Goal: Task Accomplishment & Management: Manage account settings

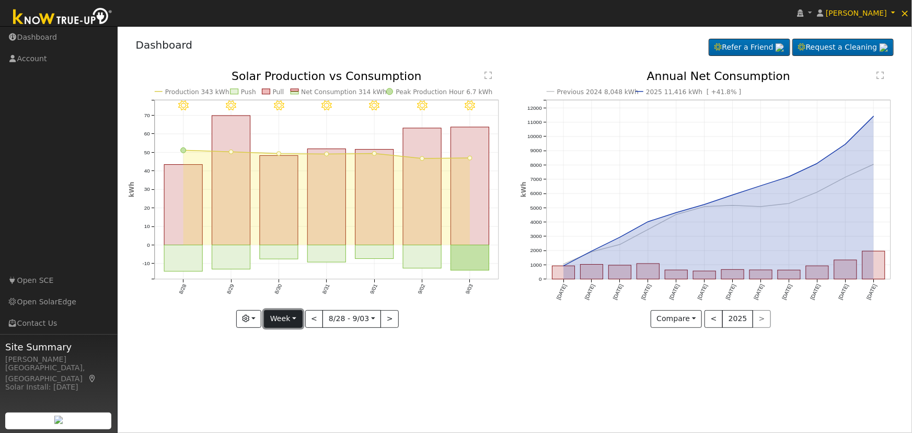
click at [294, 318] on button "Week" at bounding box center [283, 319] width 38 height 18
click at [303, 384] on link "Year" at bounding box center [301, 384] width 73 height 15
type input "[DATE]"
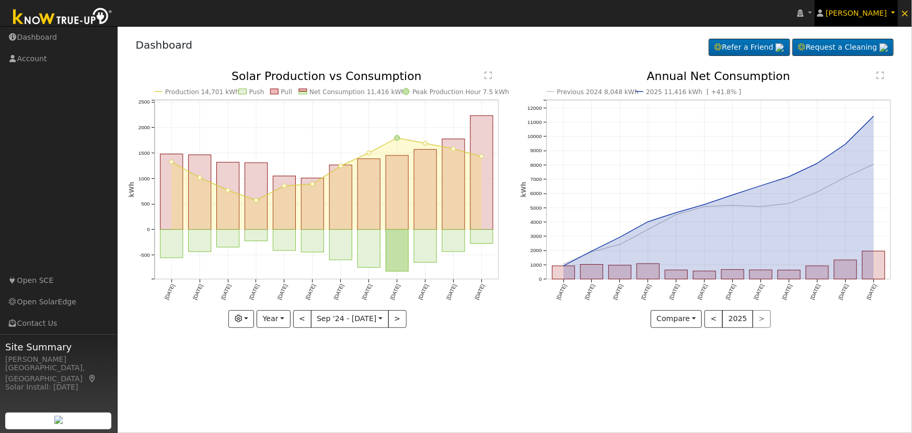
click at [857, 10] on span "[PERSON_NAME]" at bounding box center [856, 13] width 61 height 8
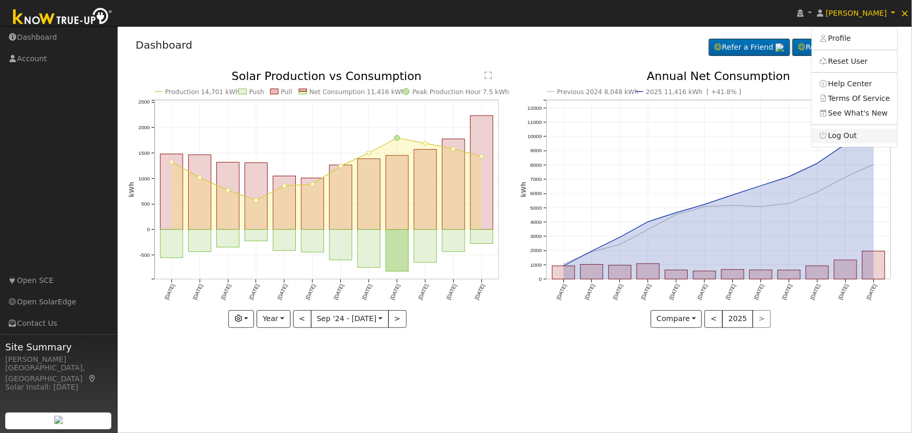
click at [846, 131] on link "Log Out" at bounding box center [855, 136] width 86 height 15
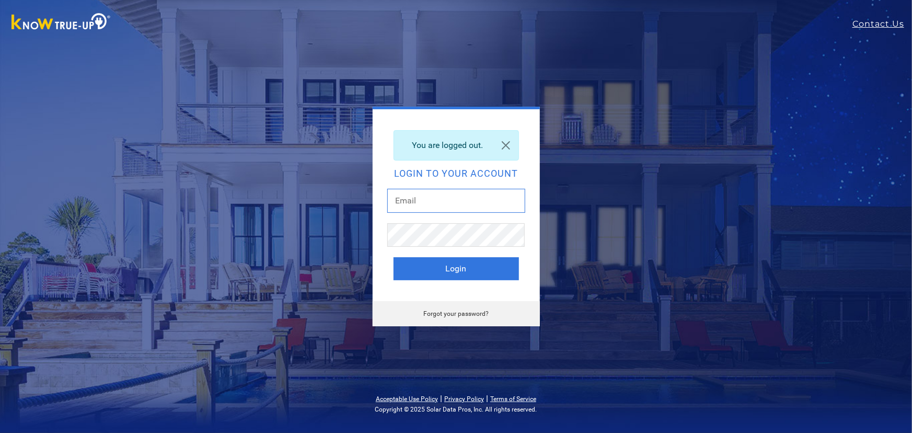
click at [452, 202] on input "text" at bounding box center [456, 201] width 138 height 24
type input "[EMAIL_ADDRESS][DOMAIN_NAME]"
click at [456, 266] on button "Login" at bounding box center [456, 268] width 125 height 23
